Goal: Task Accomplishment & Management: Complete application form

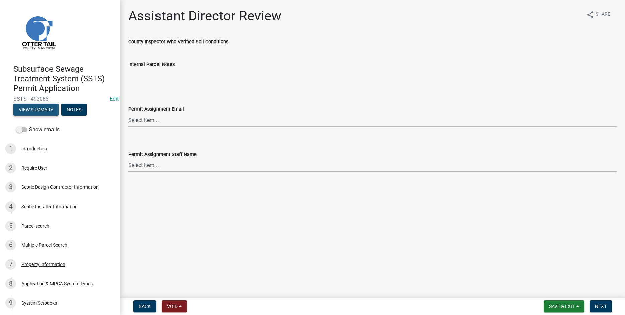
click at [33, 108] on button "View Summary" at bounding box center [35, 110] width 45 height 12
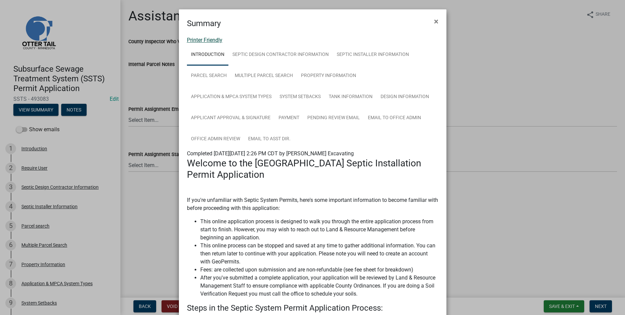
click at [199, 43] on link "Printer Friendly" at bounding box center [204, 40] width 35 height 6
click at [437, 21] on span "×" at bounding box center [436, 21] width 4 height 9
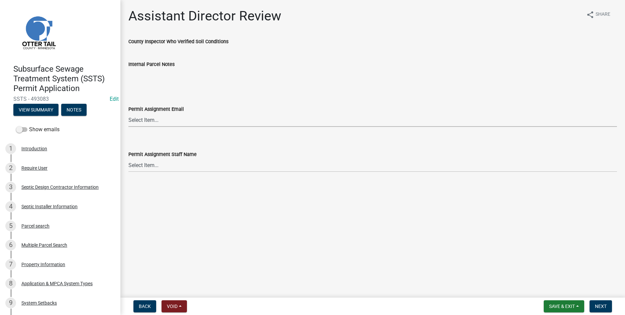
click at [128, 113] on select "Select Item... [PERSON_NAME] ([EMAIL_ADDRESS][DOMAIN_NAME]) [PERSON_NAME] ([EMA…" at bounding box center [372, 120] width 488 height 14
click option "[PERSON_NAME] ([EMAIL_ADDRESS][DOMAIN_NAME])" at bounding box center [0, 0] width 0 height 0
select select "89a5be53-38a7-49db-a5bb-3c2b1b47ac21"
click at [128, 158] on select "Select Item... [PERSON_NAME] [PERSON_NAME] [PERSON_NAME] [PERSON_NAME] [PERSON_…" at bounding box center [372, 165] width 488 height 14
click option "[PERSON_NAME]" at bounding box center [0, 0] width 0 height 0
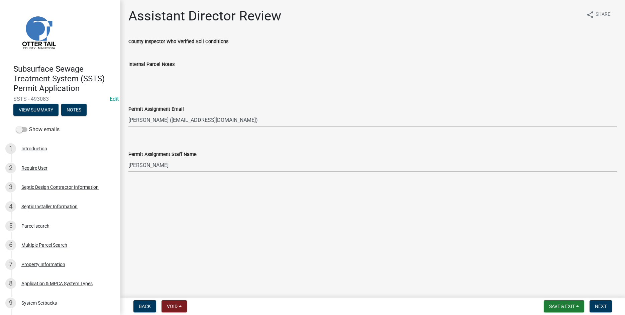
select select "67745ee8-7159-4960-80f9-a638286b467c"
click at [606, 311] on button "Next" at bounding box center [600, 306] width 22 height 12
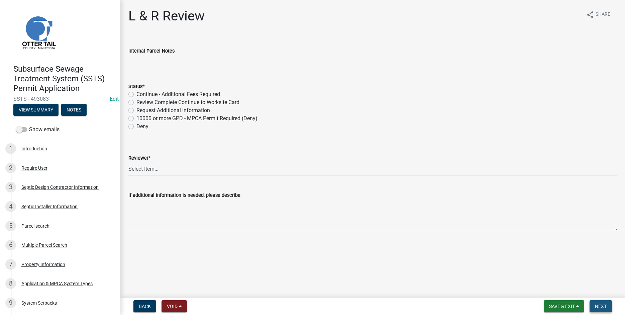
click at [603, 307] on span "Next" at bounding box center [601, 305] width 12 height 5
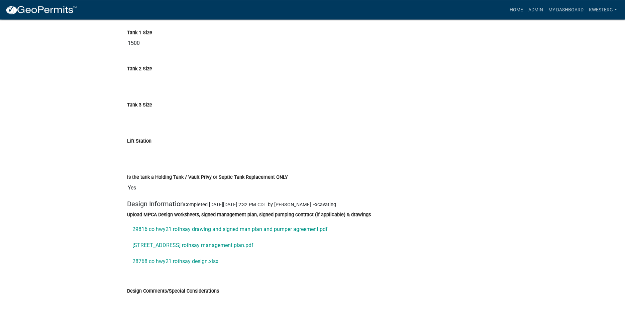
scroll to position [2199, 0]
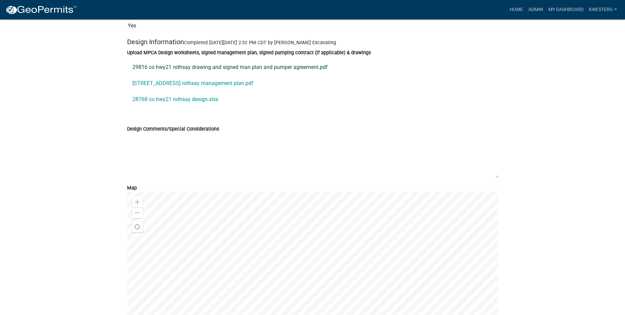
click at [220, 75] on link "29816 co hwy21 rothsay drawing and signed man plan and pumper agreement.pdf" at bounding box center [312, 67] width 371 height 16
